Goal: Information Seeking & Learning: Learn about a topic

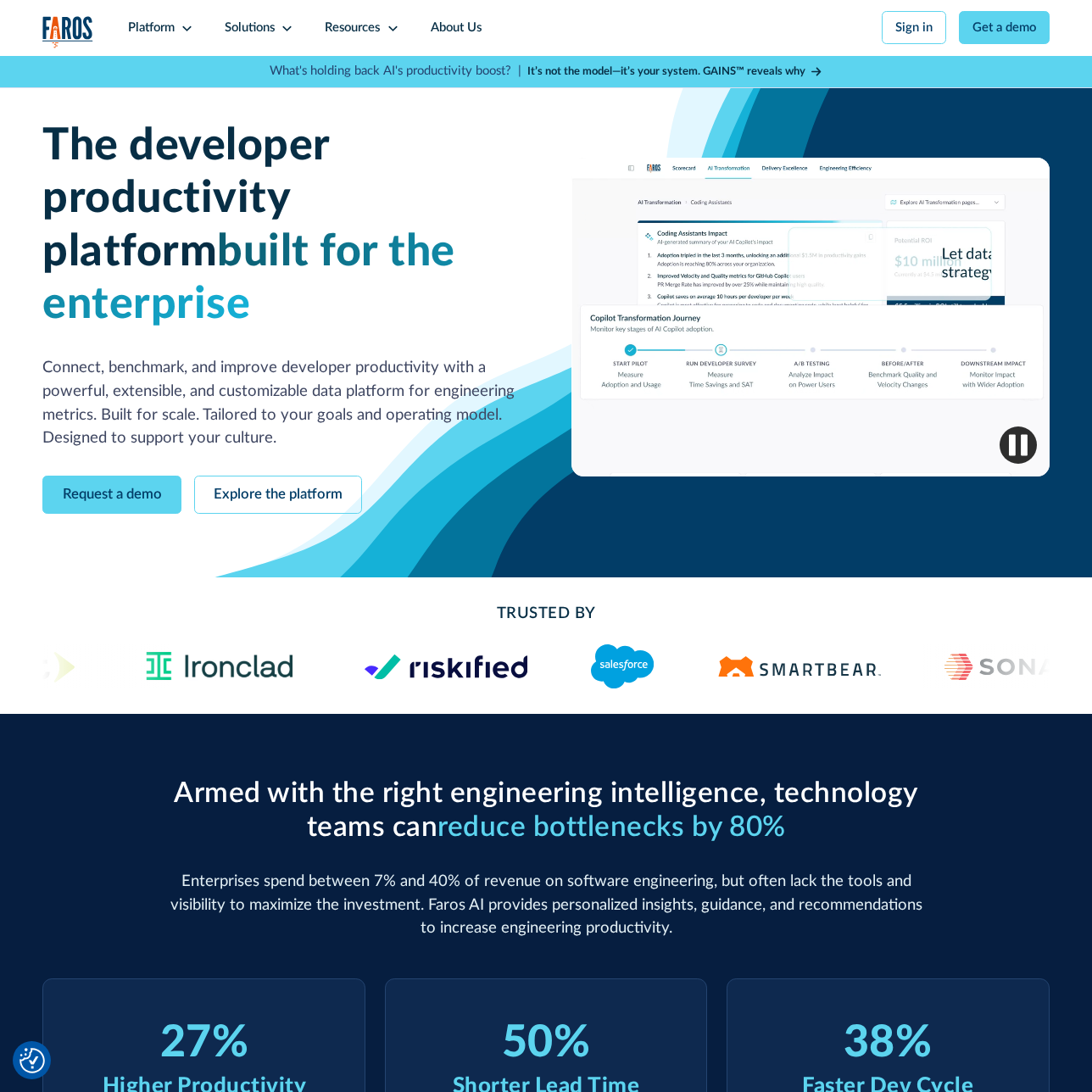
click at [111, 476] on link "Request a demo" at bounding box center [111, 495] width 139 height 39
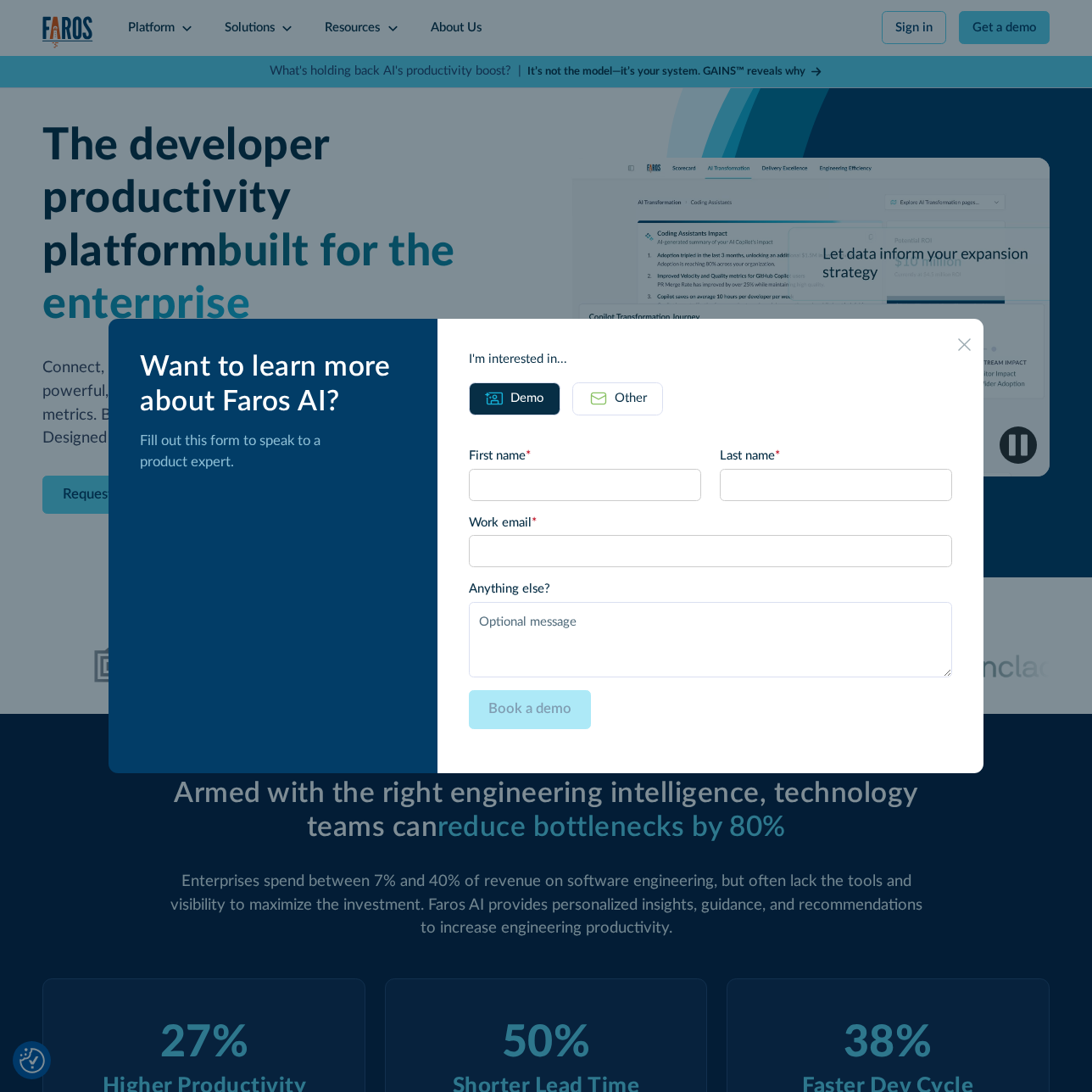
click at [962, 343] on icon at bounding box center [964, 344] width 12 height 12
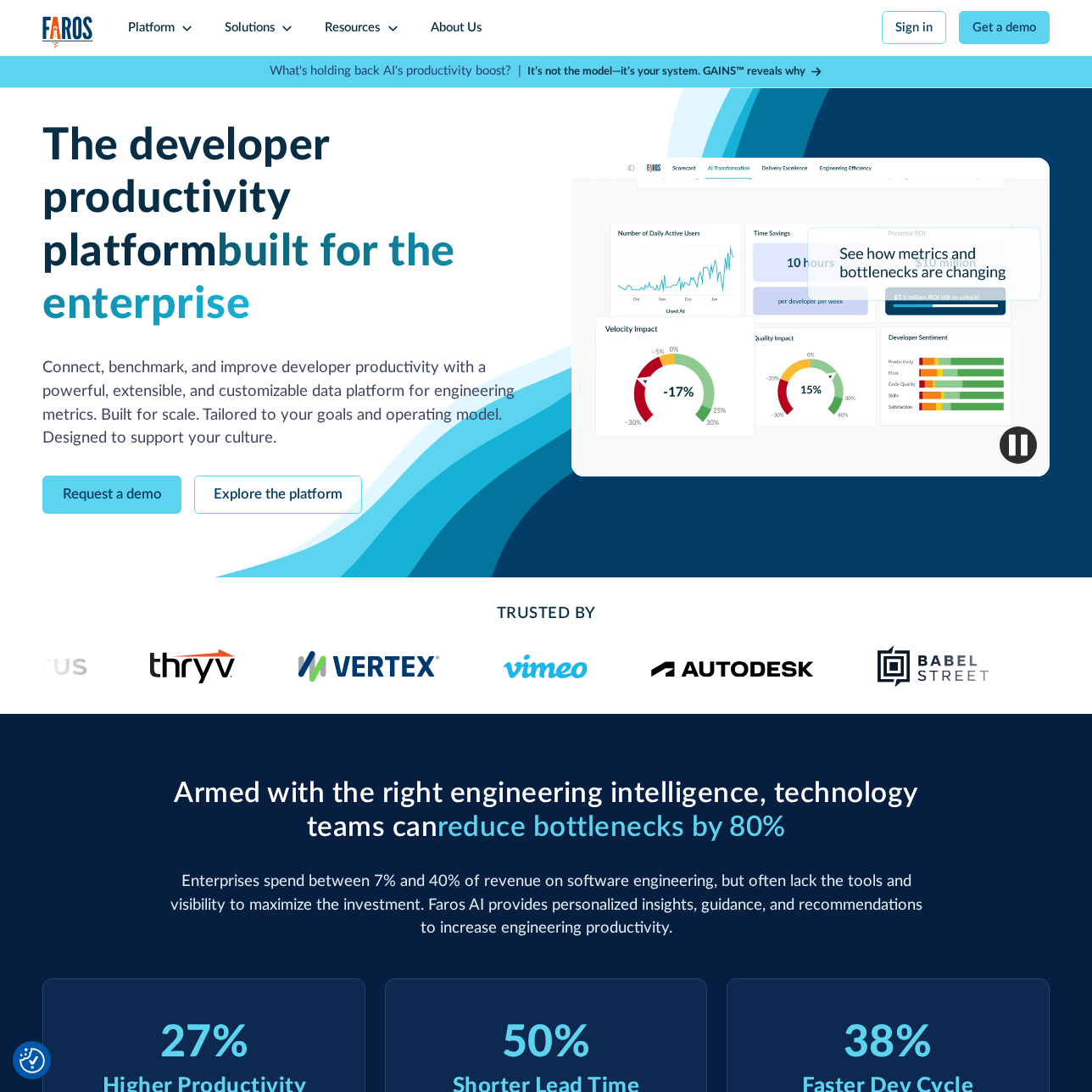
click at [360, 26] on div "Resources" at bounding box center [353, 28] width 55 height 19
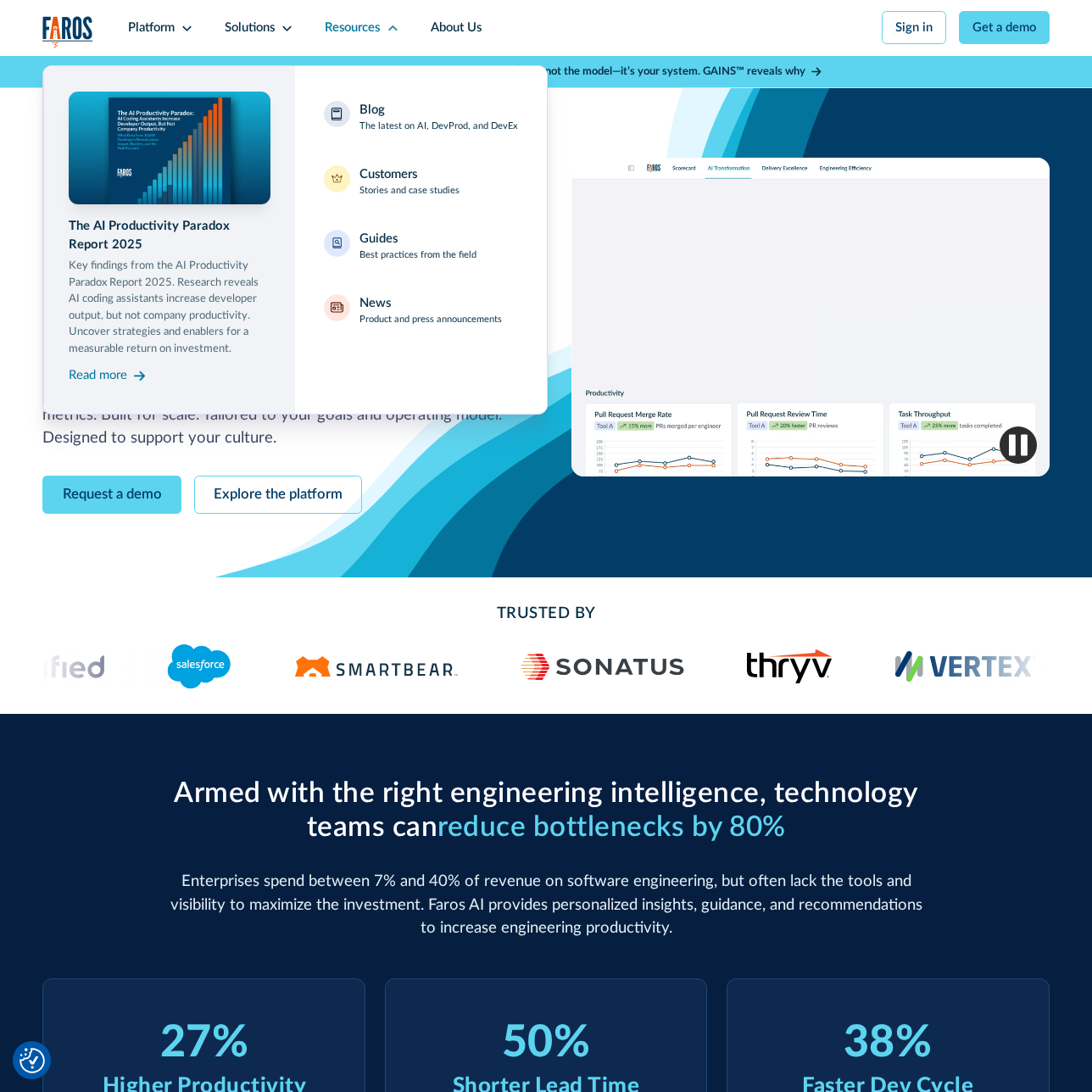
click at [426, 115] on div "Blog The latest on AI, DevProd, and DevEx" at bounding box center [438, 117] width 159 height 33
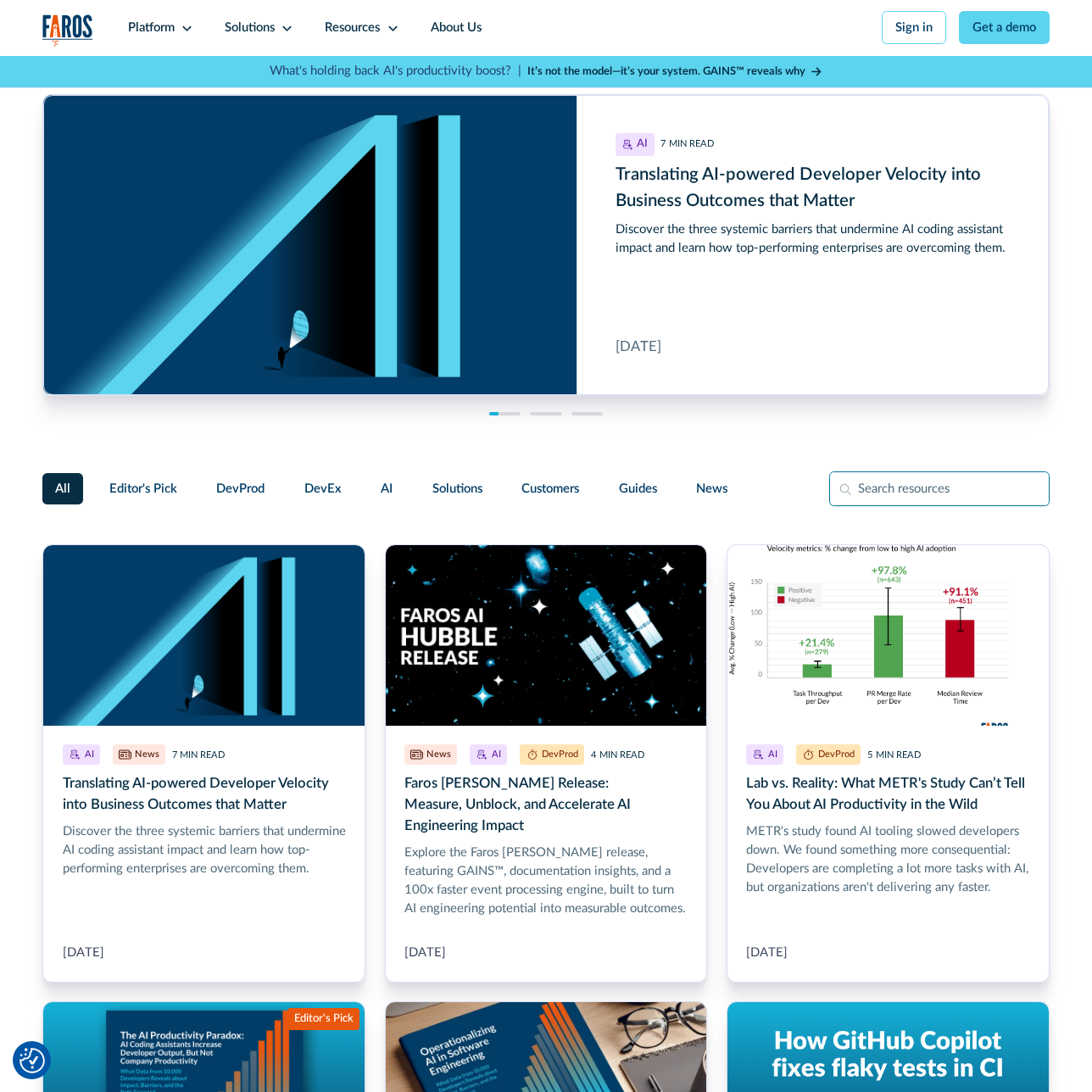
click at [938, 488] on input "Filter Form" at bounding box center [939, 488] width 221 height 34
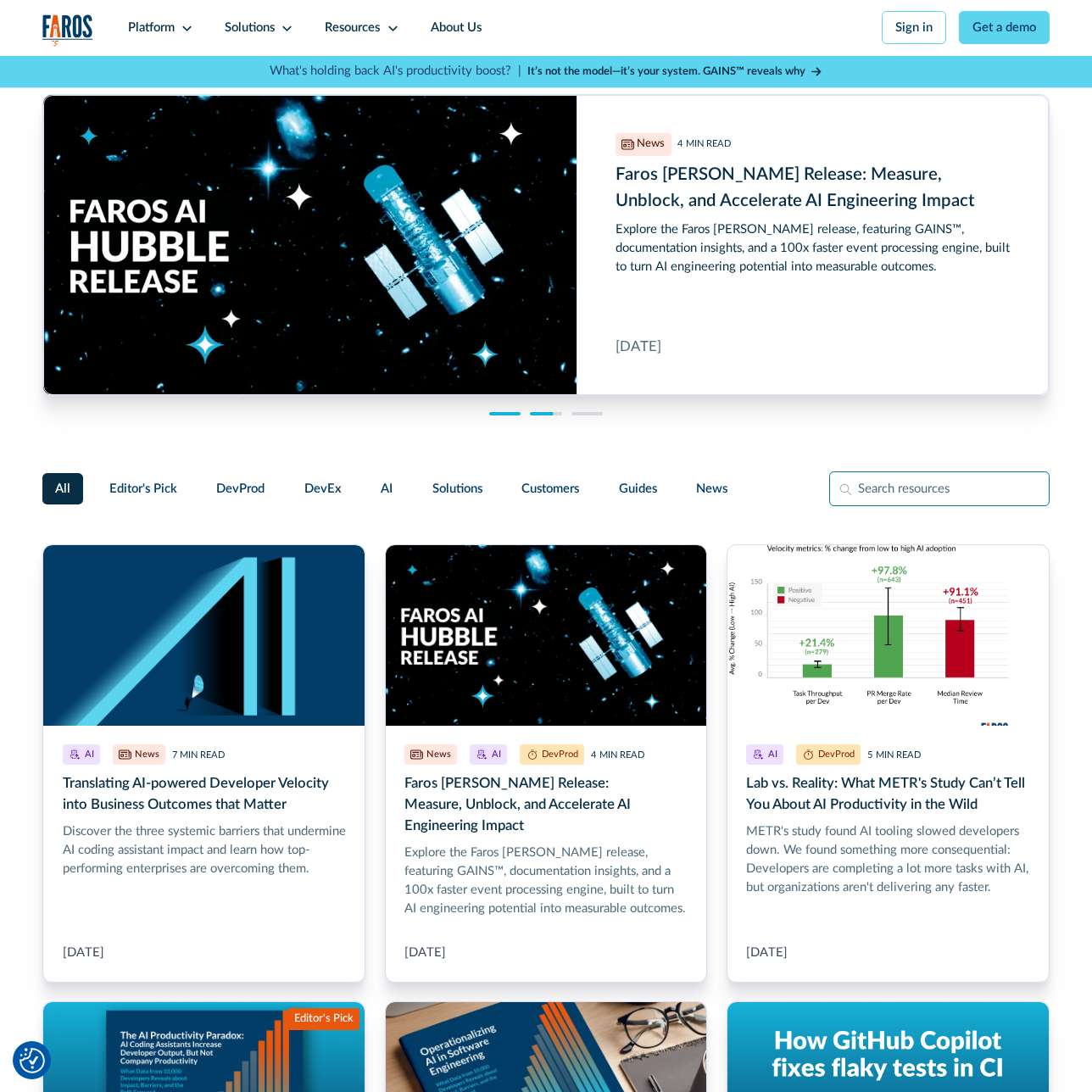
click at [845, 488] on input "Filter Form" at bounding box center [939, 488] width 221 height 34
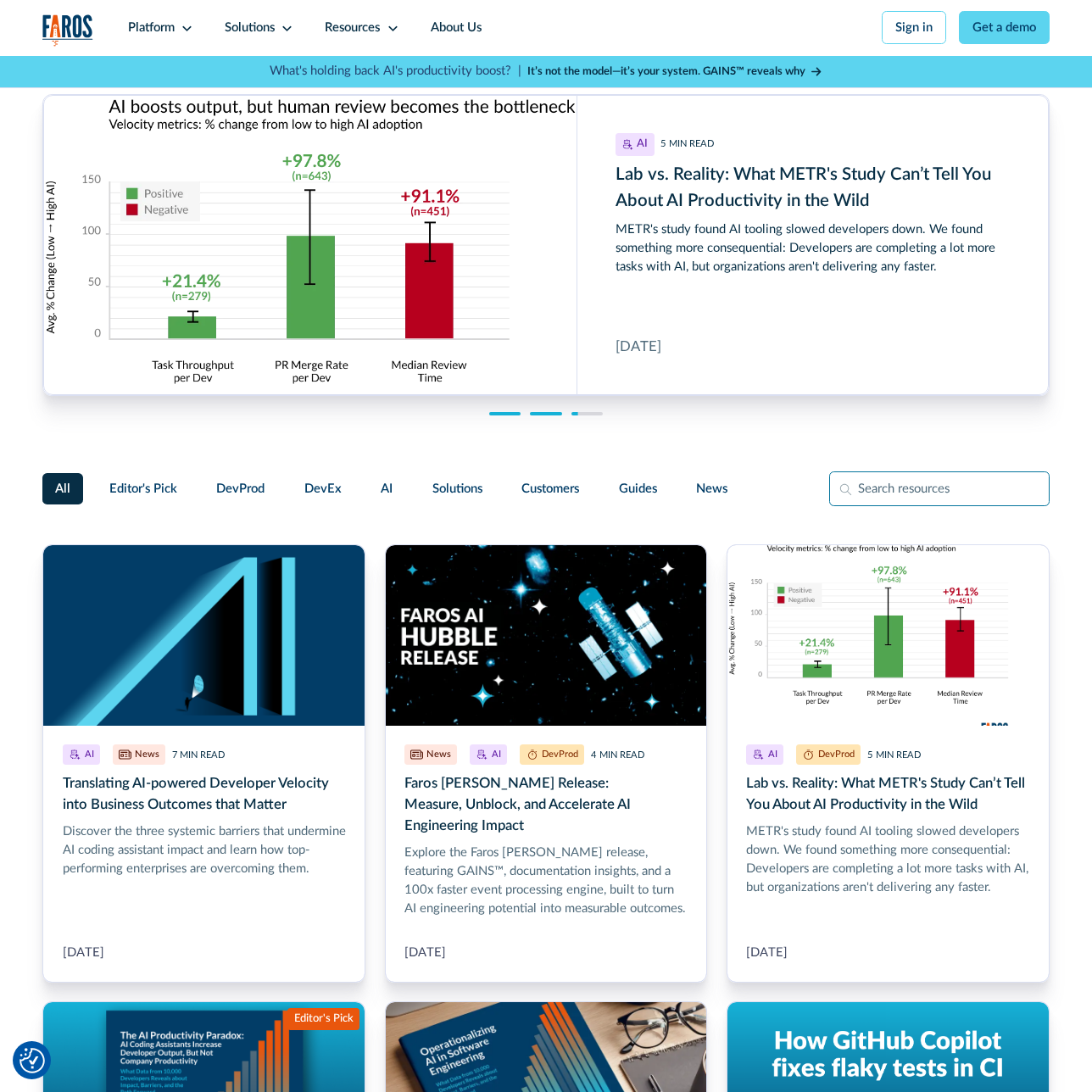
click at [938, 488] on input "Filter Form" at bounding box center [939, 488] width 221 height 34
click at [929, 487] on input "Filter Form" at bounding box center [939, 488] width 221 height 34
